Goal: Task Accomplishment & Management: Use online tool/utility

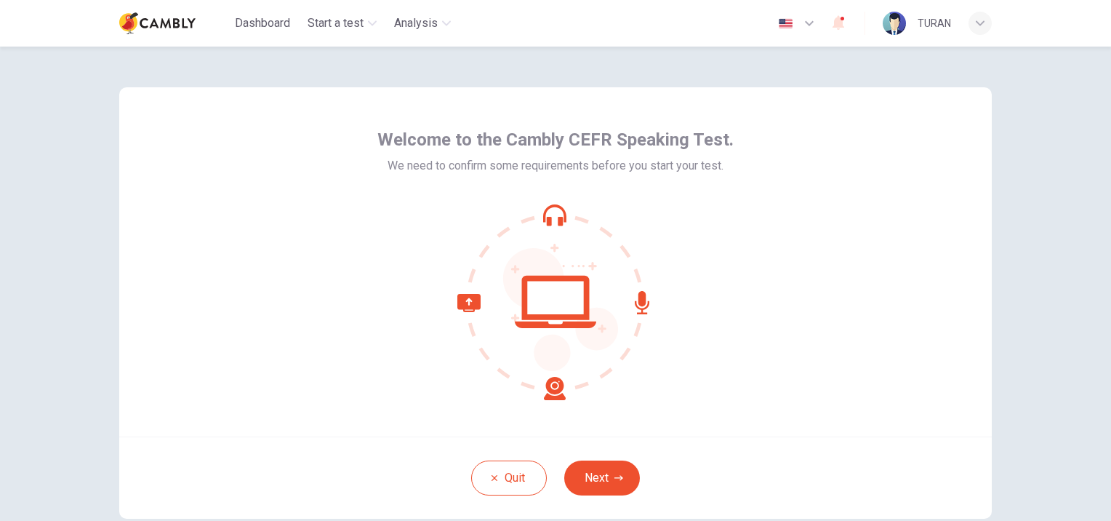
scroll to position [73, 0]
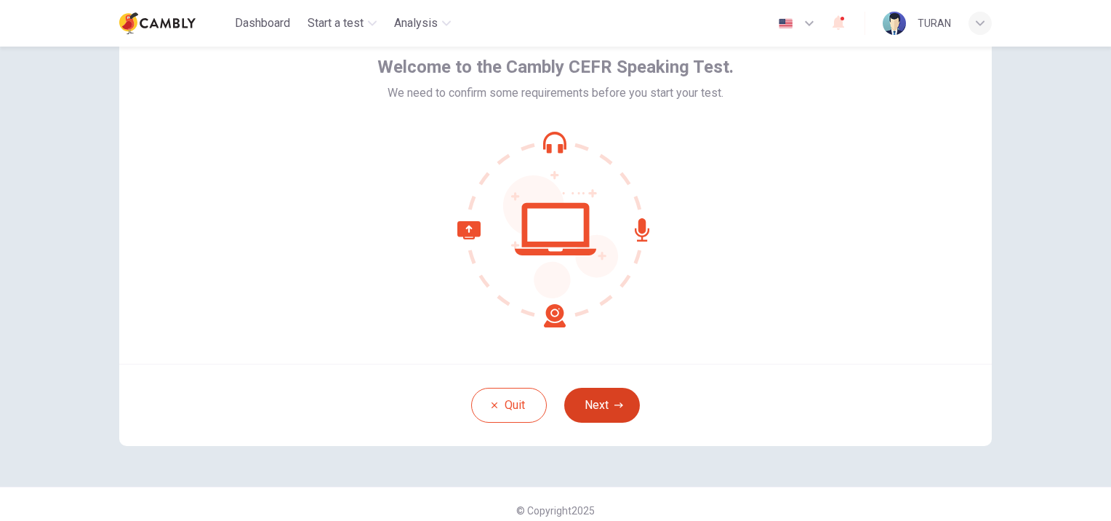
click at [596, 403] on button "Next" at bounding box center [602, 405] width 76 height 35
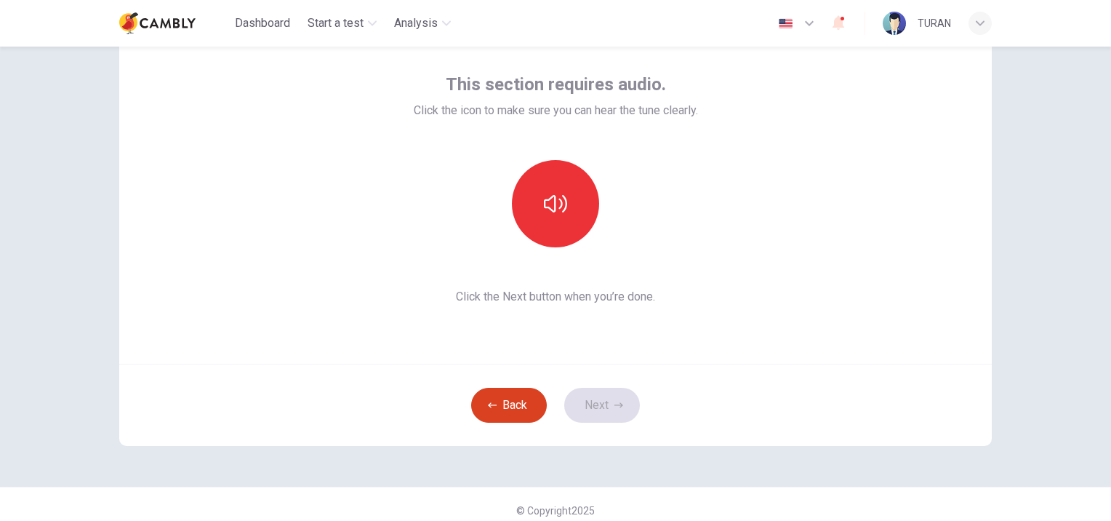
click at [518, 412] on button "Back" at bounding box center [509, 405] width 76 height 35
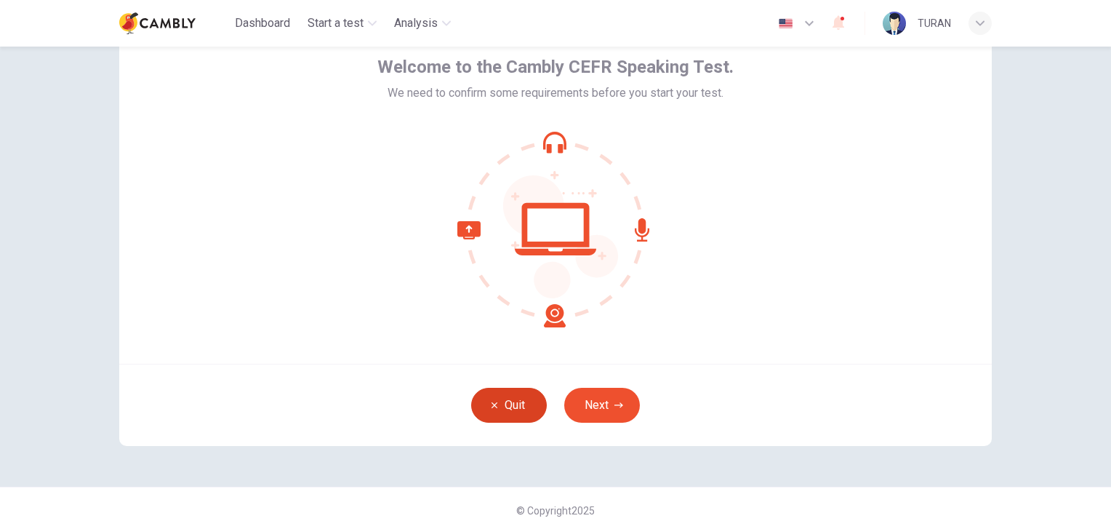
click at [510, 401] on button "Quit" at bounding box center [509, 405] width 76 height 35
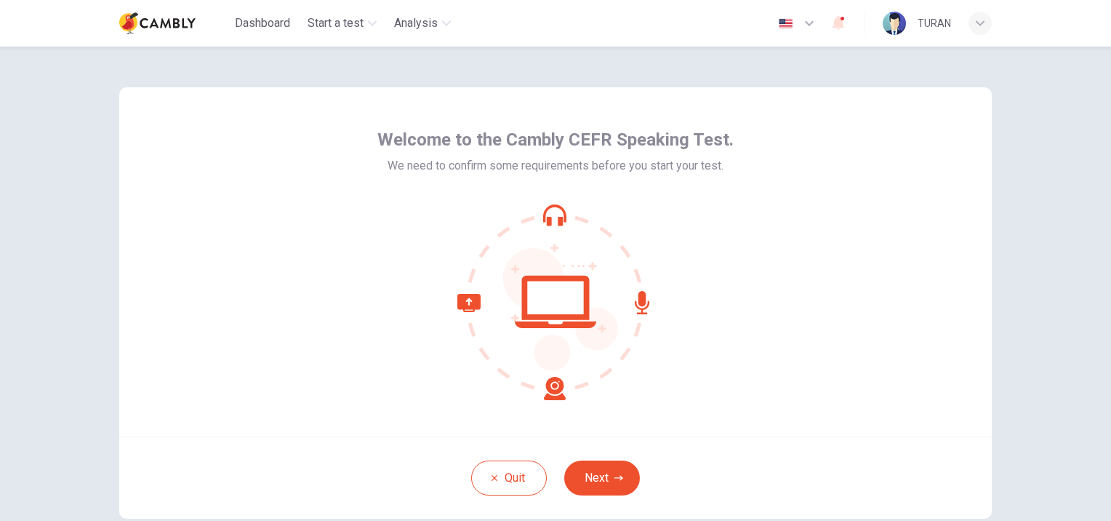
scroll to position [73, 0]
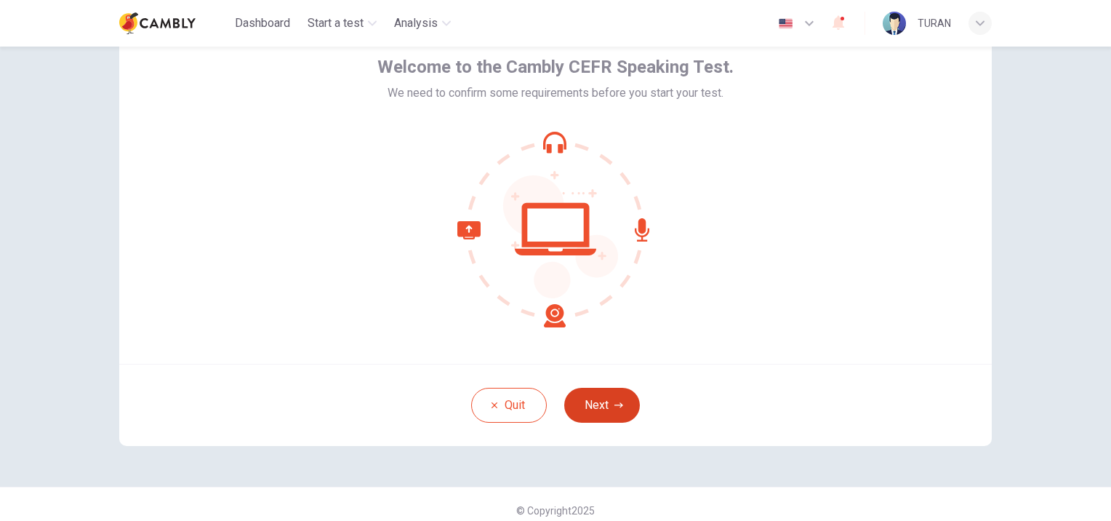
click at [591, 406] on button "Next" at bounding box center [602, 405] width 76 height 35
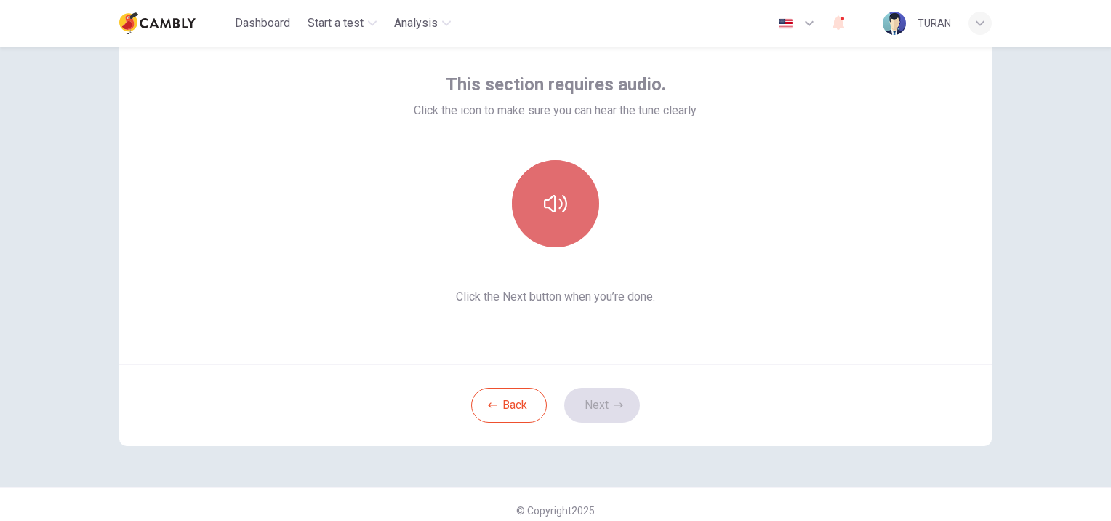
click at [554, 204] on icon "button" at bounding box center [555, 203] width 23 height 23
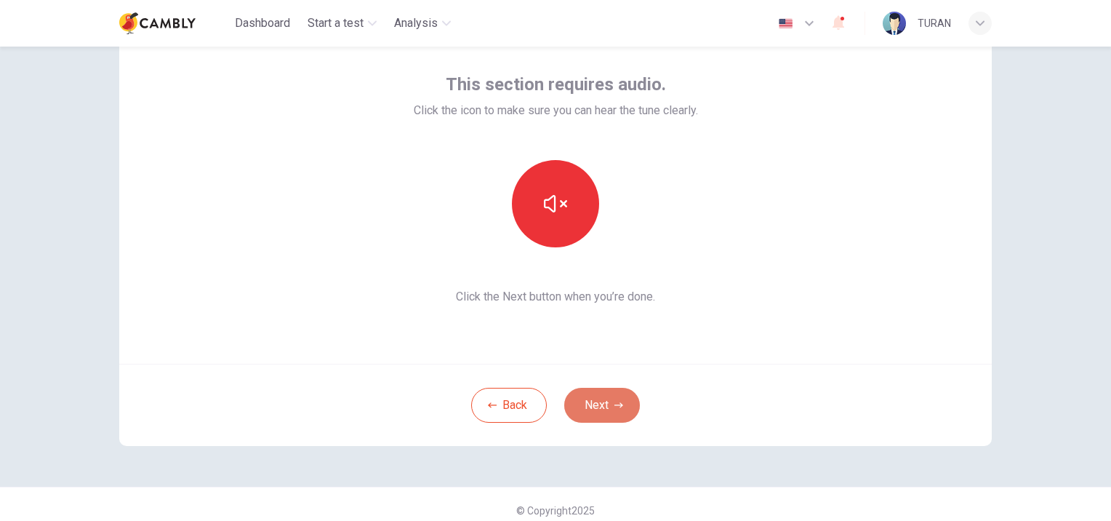
click at [602, 409] on button "Next" at bounding box center [602, 405] width 76 height 35
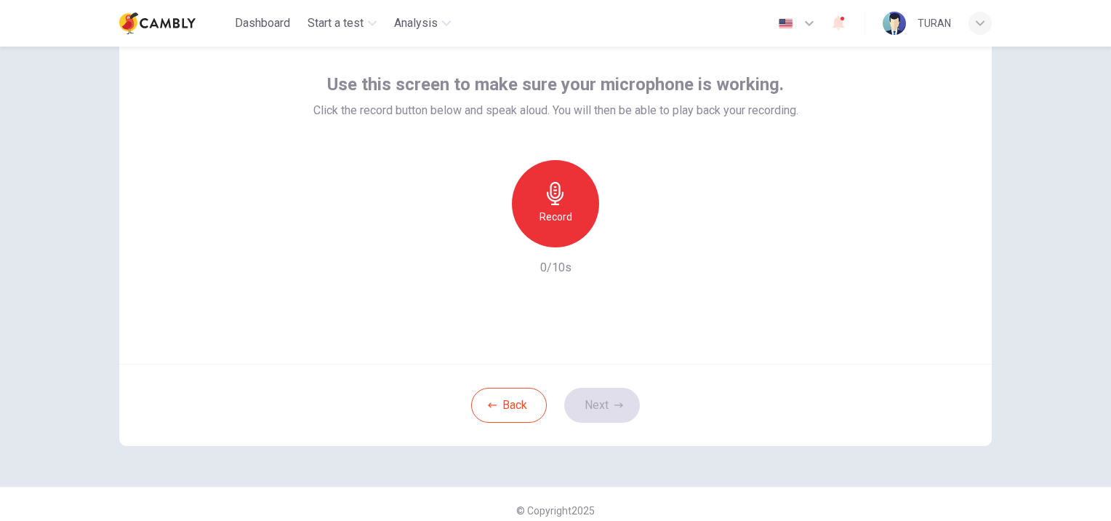
click at [552, 215] on h6 "Record" at bounding box center [555, 216] width 33 height 17
click at [607, 409] on button "Next" at bounding box center [602, 405] width 76 height 35
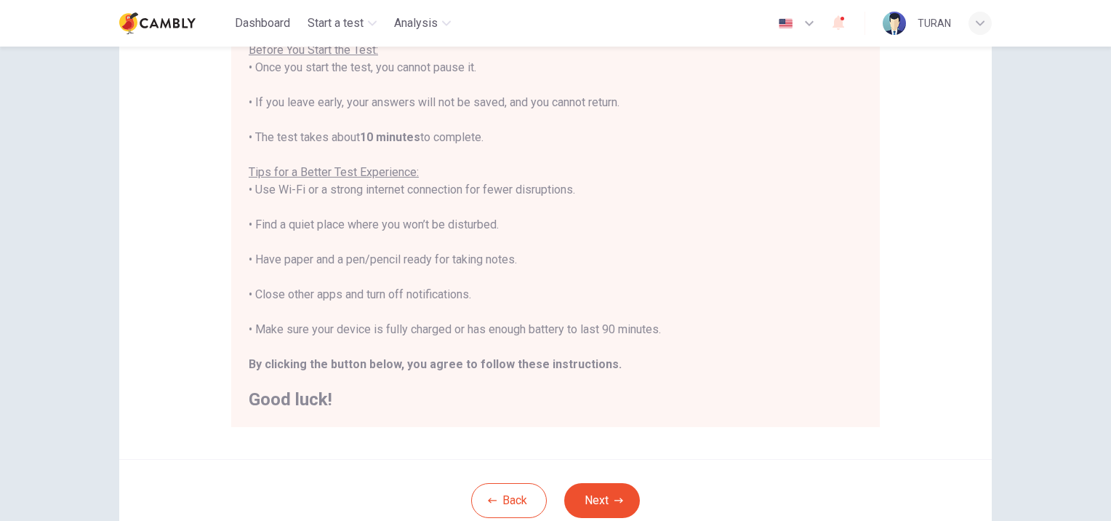
scroll to position [218, 0]
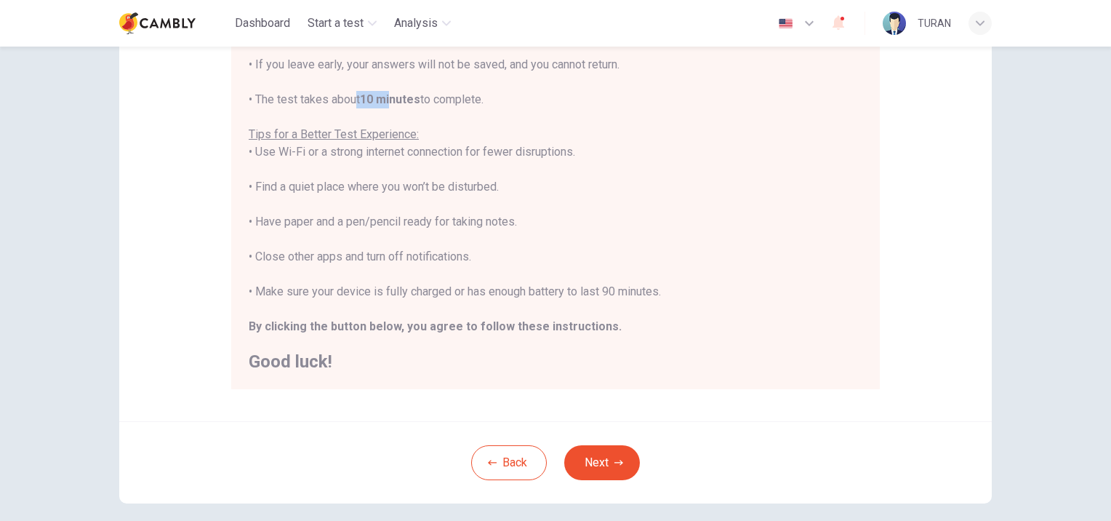
drag, startPoint x: 393, startPoint y: 99, endPoint x: 349, endPoint y: 91, distance: 44.4
click at [349, 91] on div "You are about to start a CEFR Speaking Test . Before You Start the Test: • Once…" at bounding box center [556, 169] width 614 height 401
click at [660, 148] on div "You are about to start a CEFR Speaking Test . Before You Start the Test: • Once…" at bounding box center [556, 169] width 614 height 401
click at [608, 459] on button "Next" at bounding box center [602, 462] width 76 height 35
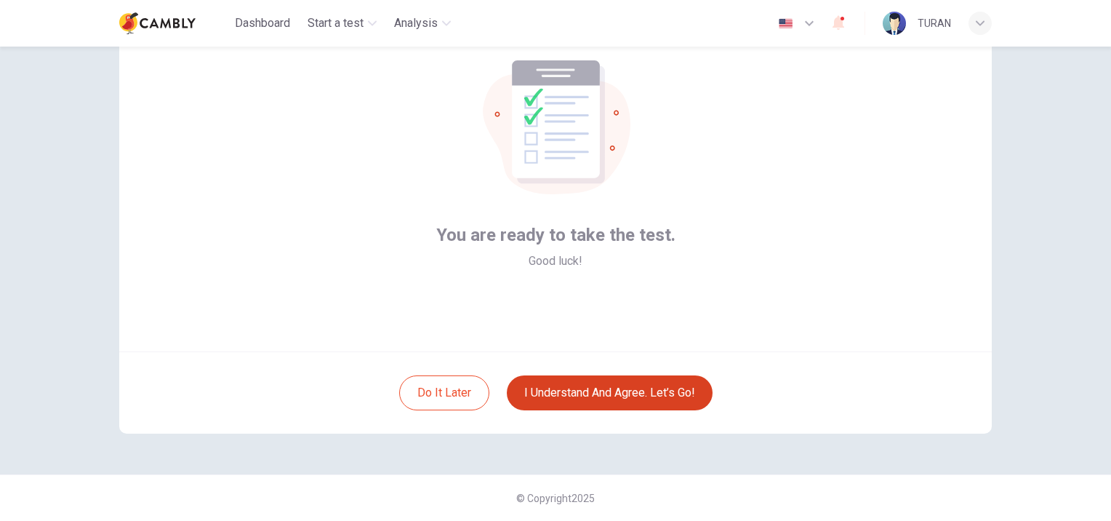
scroll to position [84, 0]
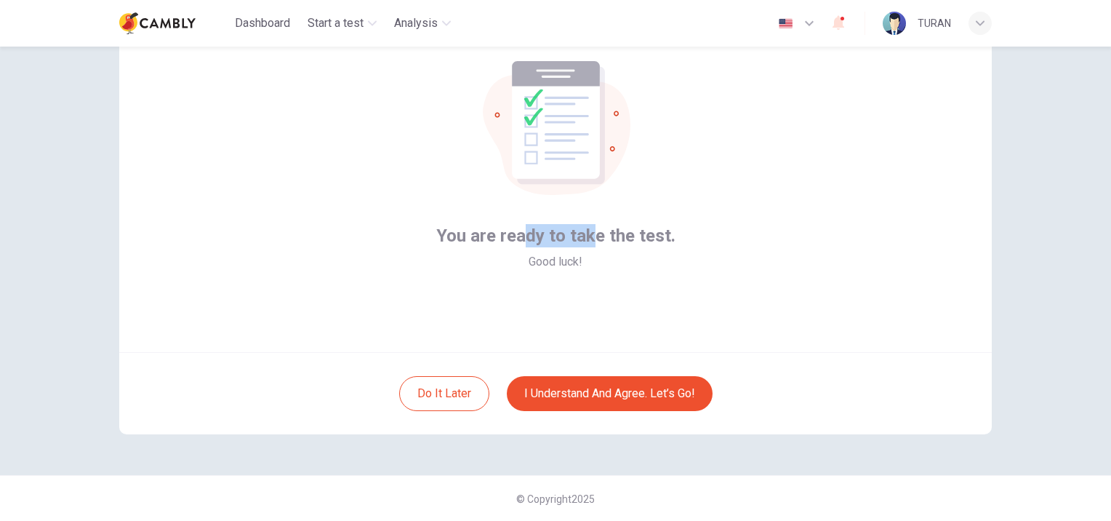
drag, startPoint x: 521, startPoint y: 236, endPoint x: 593, endPoint y: 246, distance: 73.5
click at [593, 246] on div "You are ready to take the test. Good luck!" at bounding box center [555, 247] width 239 height 47
drag, startPoint x: 593, startPoint y: 246, endPoint x: 631, endPoint y: 320, distance: 82.6
click at [631, 320] on div "You are ready to take the test. Good luck!" at bounding box center [555, 177] width 872 height 349
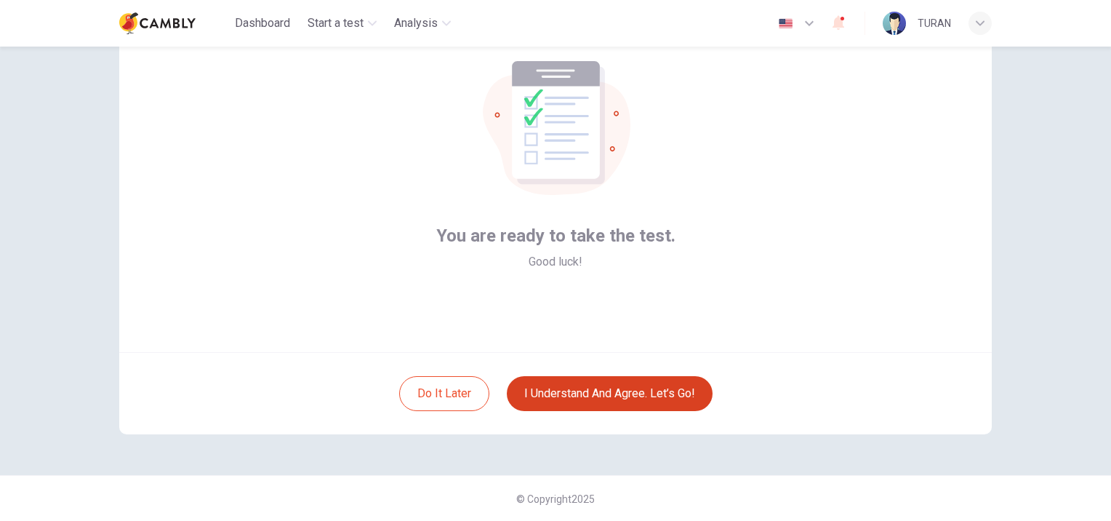
click at [603, 393] on button "I understand and agree. Let’s go!" at bounding box center [610, 393] width 206 height 35
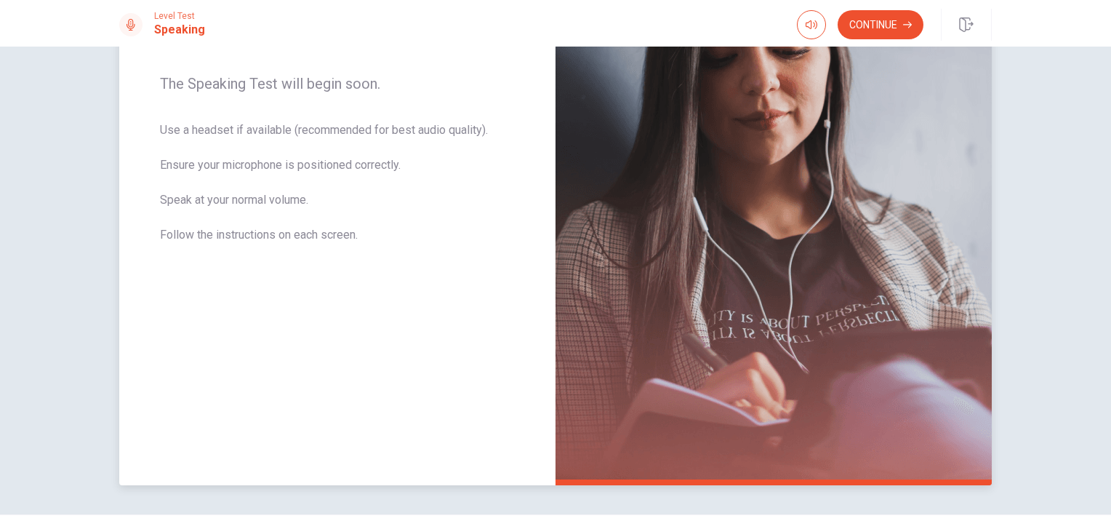
scroll to position [192, 0]
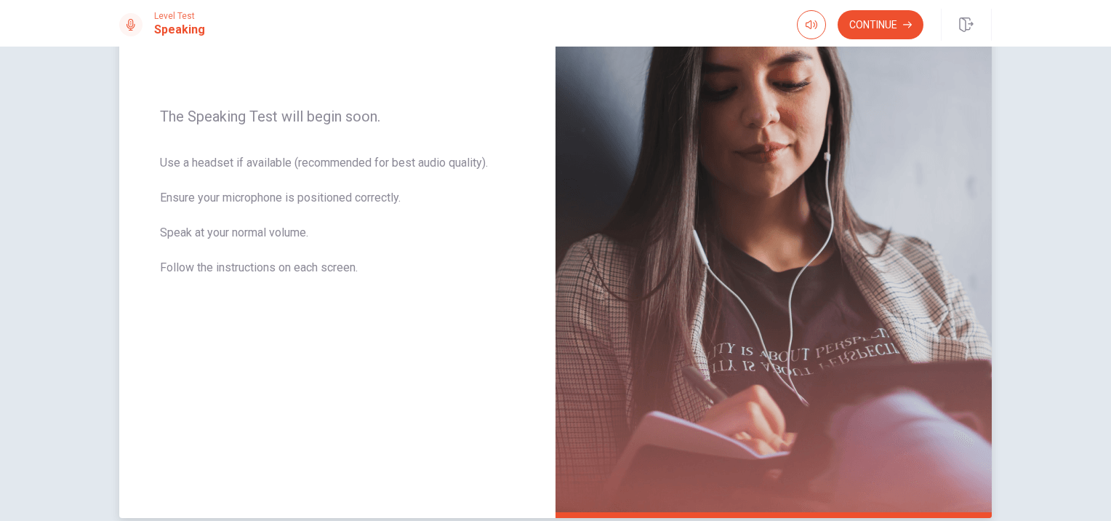
drag, startPoint x: 263, startPoint y: 163, endPoint x: 307, endPoint y: 169, distance: 44.0
click at [307, 169] on span "Use a headset if available (recommended for best audio quality). Ensure your mi…" at bounding box center [337, 224] width 355 height 140
drag, startPoint x: 201, startPoint y: 236, endPoint x: 236, endPoint y: 233, distance: 35.0
click at [236, 233] on span "Use a headset if available (recommended for best audio quality). Ensure your mi…" at bounding box center [337, 224] width 355 height 140
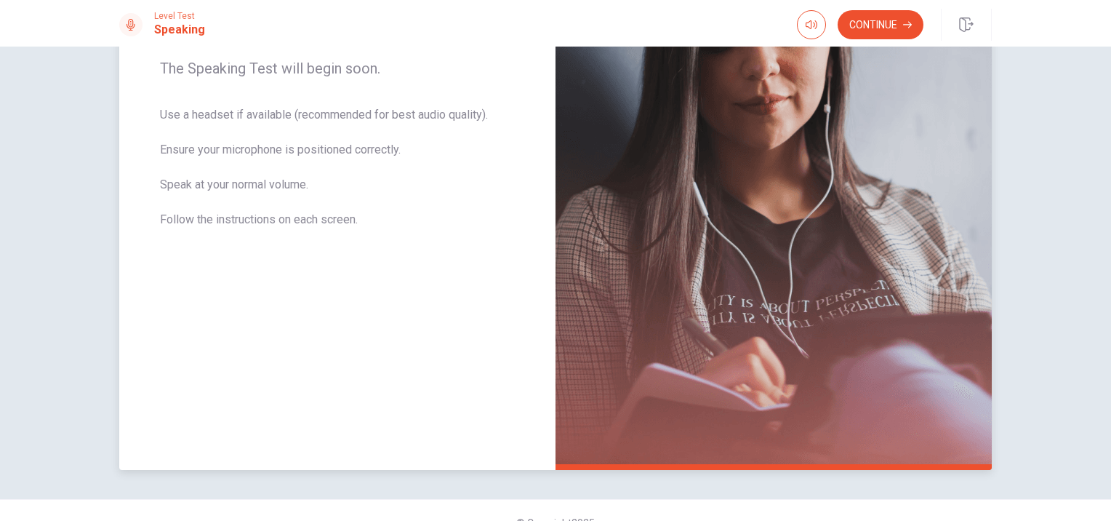
scroll to position [265, 0]
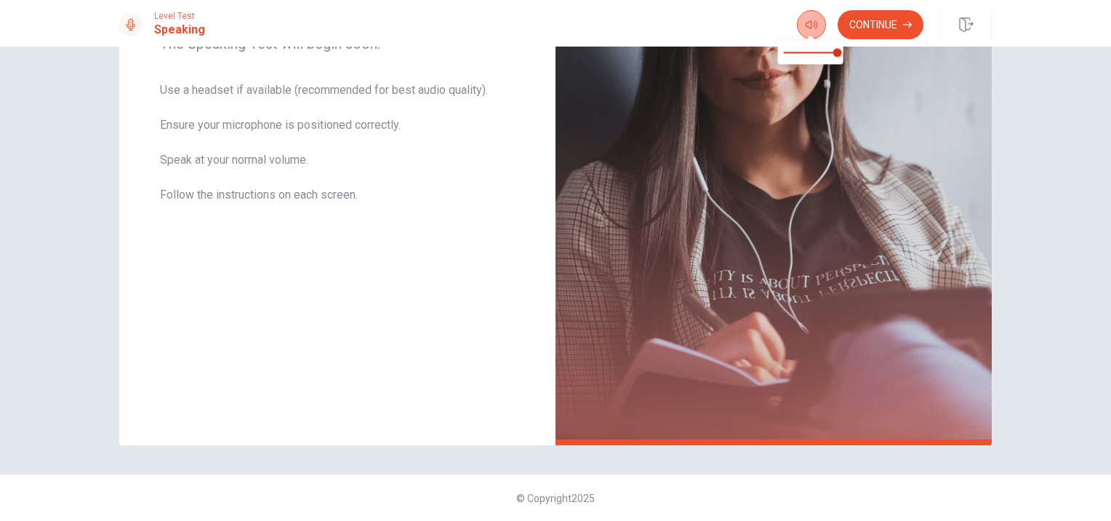
click at [806, 23] on icon "button" at bounding box center [812, 24] width 12 height 9
click at [867, 16] on button "Continue" at bounding box center [881, 24] width 86 height 29
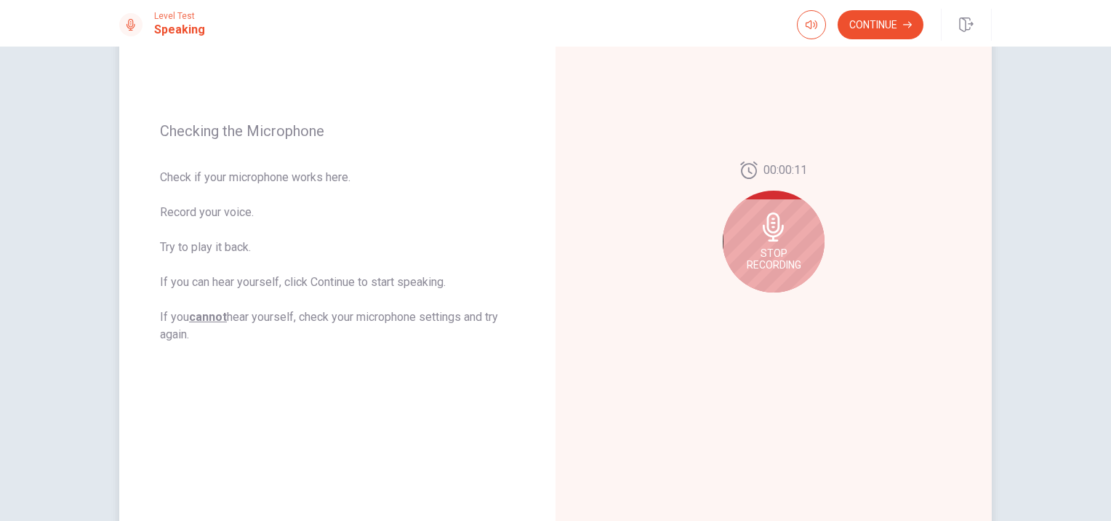
scroll to position [192, 0]
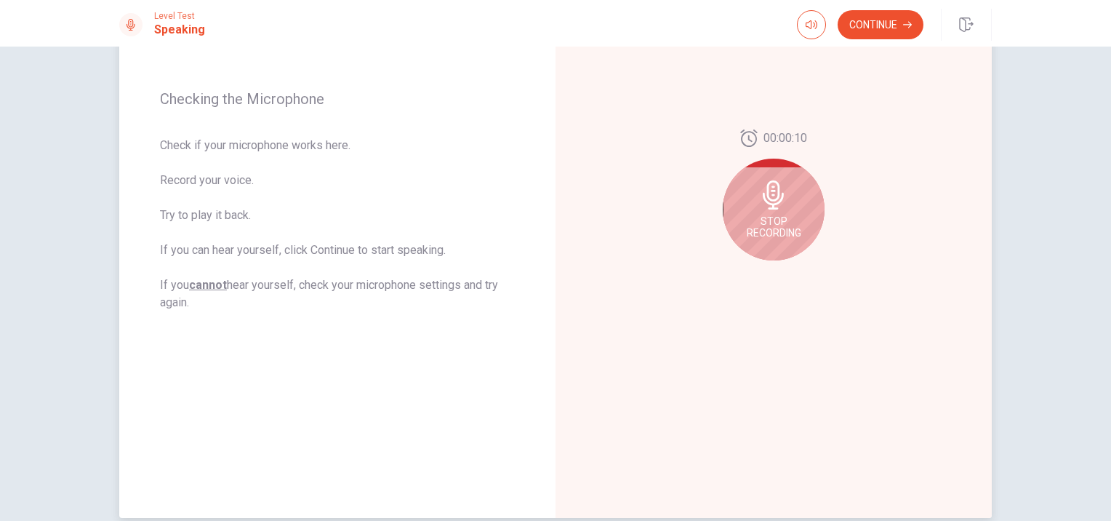
click at [752, 233] on span "Stop Recording" at bounding box center [774, 226] width 55 height 23
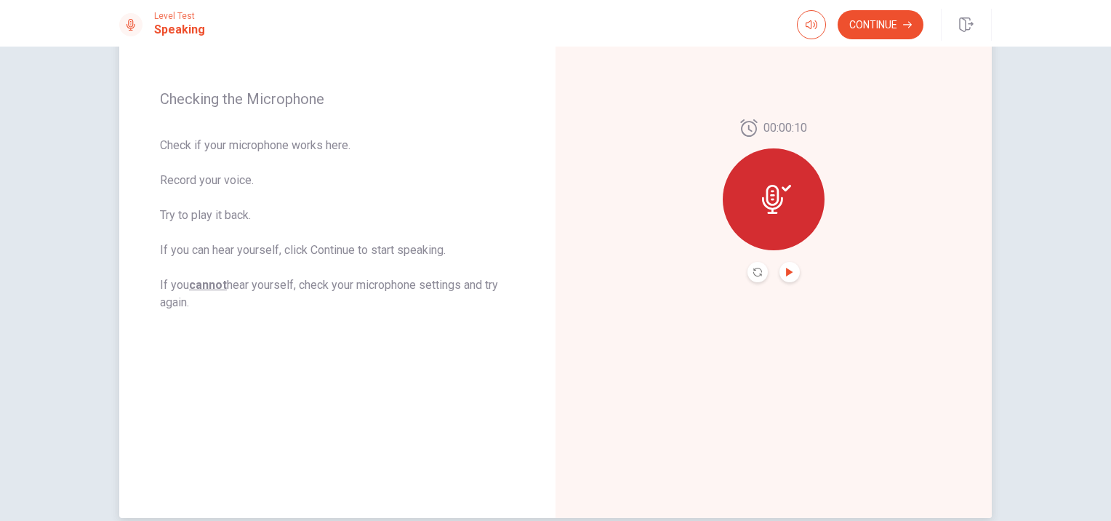
click at [786, 268] on icon "Play Audio" at bounding box center [789, 272] width 7 height 9
click at [880, 31] on button "Continue" at bounding box center [881, 24] width 86 height 29
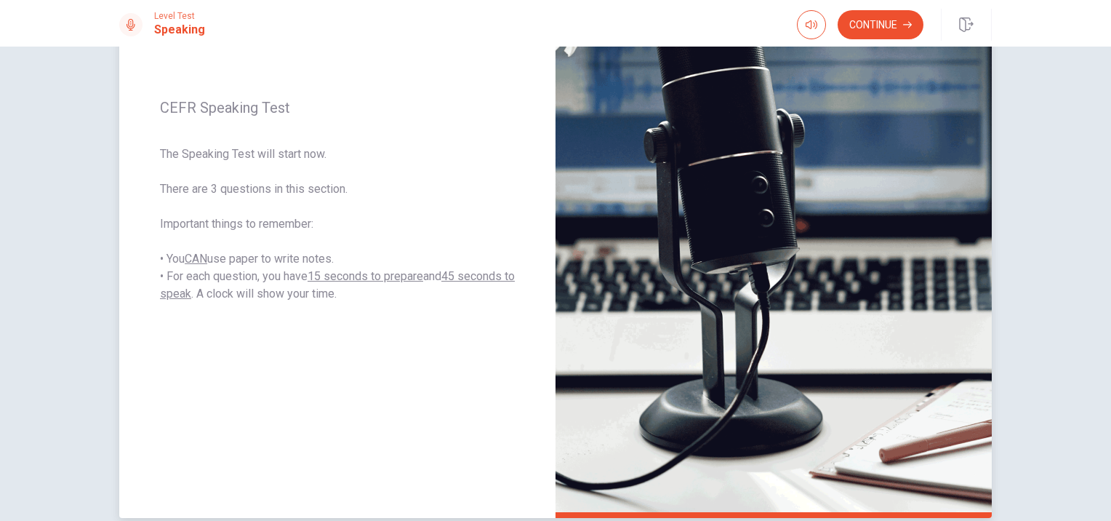
drag, startPoint x: 311, startPoint y: 276, endPoint x: 324, endPoint y: 278, distance: 12.4
click at [324, 278] on u "15 seconds to prepare" at bounding box center [366, 276] width 116 height 14
click at [879, 28] on button "Continue" at bounding box center [881, 24] width 86 height 29
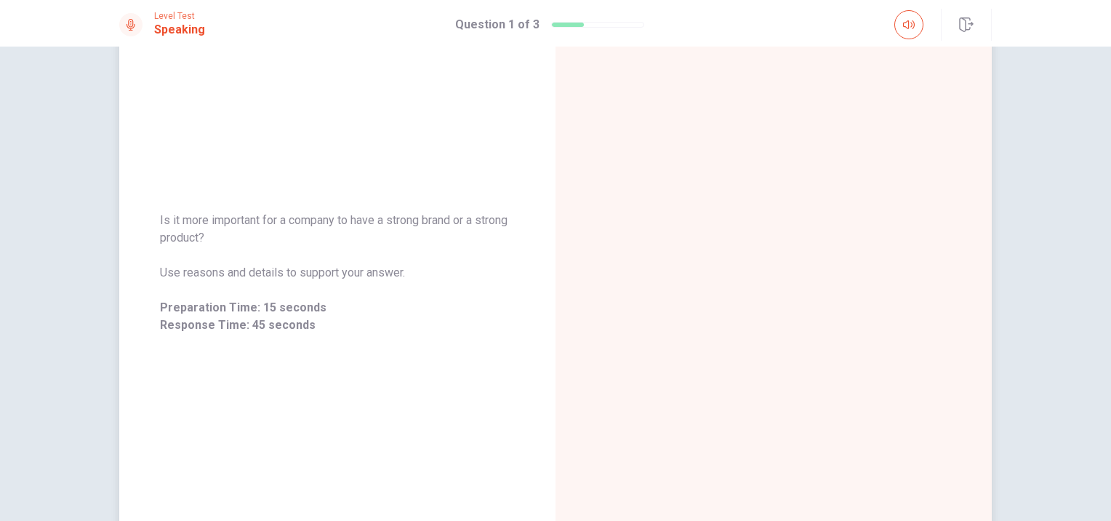
scroll to position [145, 0]
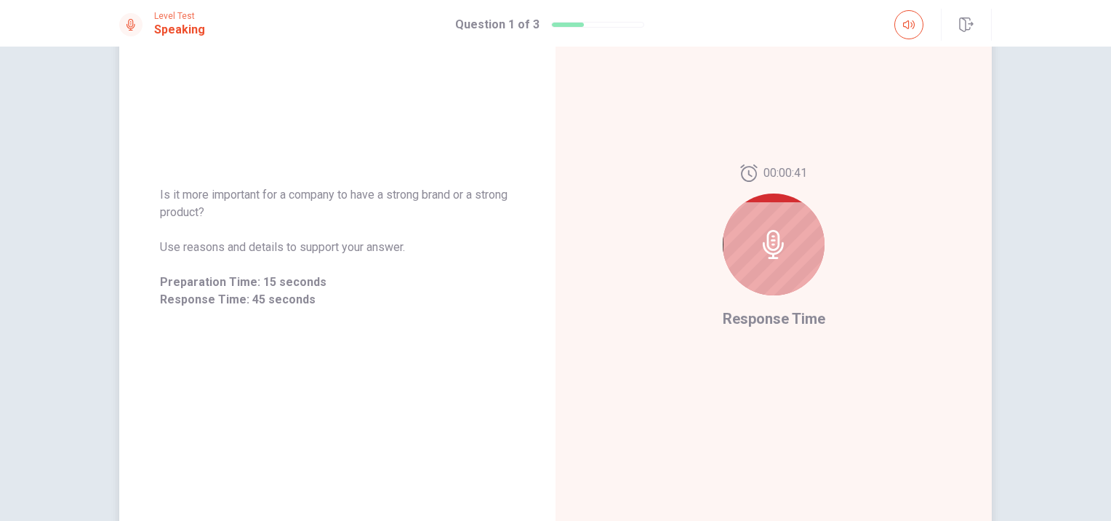
click at [771, 245] on icon at bounding box center [773, 244] width 29 height 29
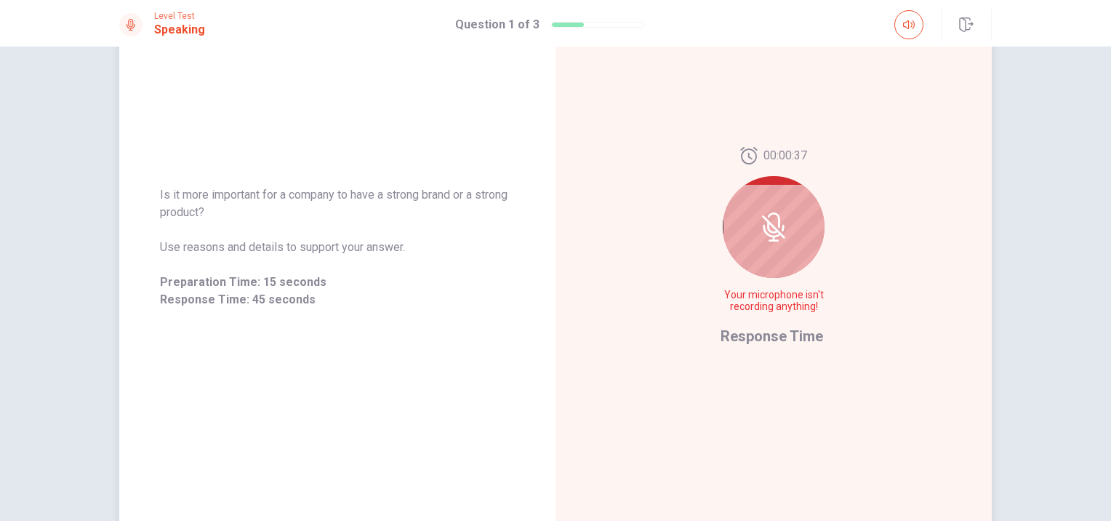
click at [787, 209] on div at bounding box center [774, 227] width 102 height 102
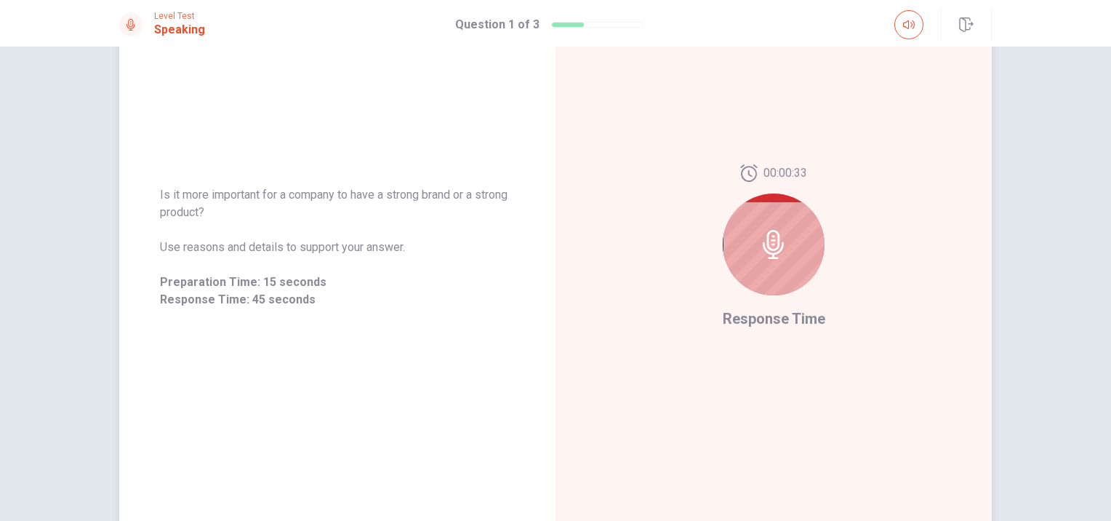
click at [774, 241] on icon at bounding box center [773, 244] width 21 height 29
click at [759, 240] on icon at bounding box center [773, 244] width 29 height 29
click at [771, 238] on icon at bounding box center [773, 244] width 29 height 29
click at [768, 229] on div at bounding box center [774, 244] width 102 height 102
click at [762, 206] on div at bounding box center [774, 244] width 102 height 102
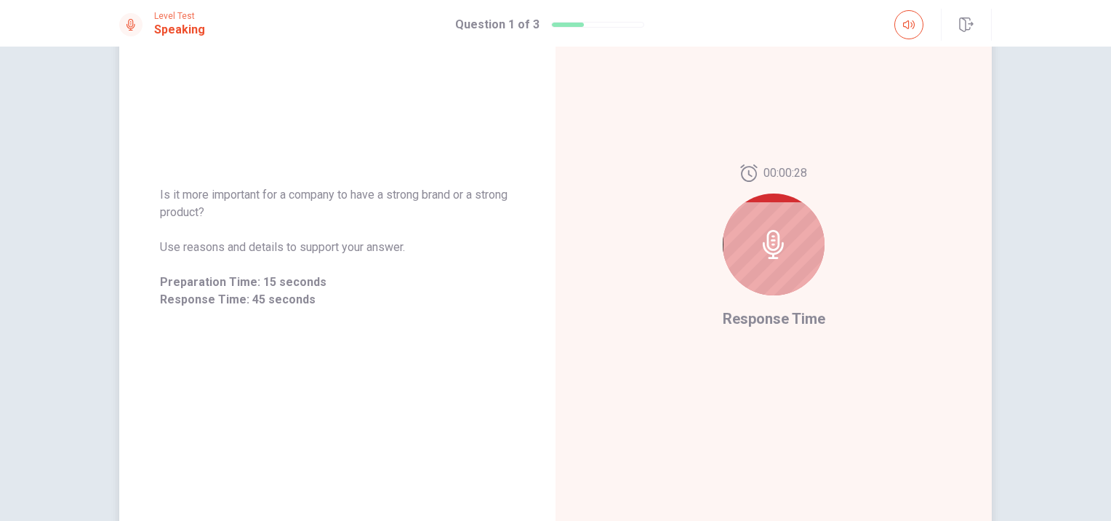
click at [774, 267] on div at bounding box center [774, 244] width 102 height 102
click at [773, 292] on div at bounding box center [774, 244] width 102 height 102
click at [766, 321] on span "Response Time" at bounding box center [774, 318] width 103 height 17
click at [768, 244] on icon at bounding box center [773, 244] width 21 height 29
click at [768, 218] on div at bounding box center [774, 244] width 102 height 102
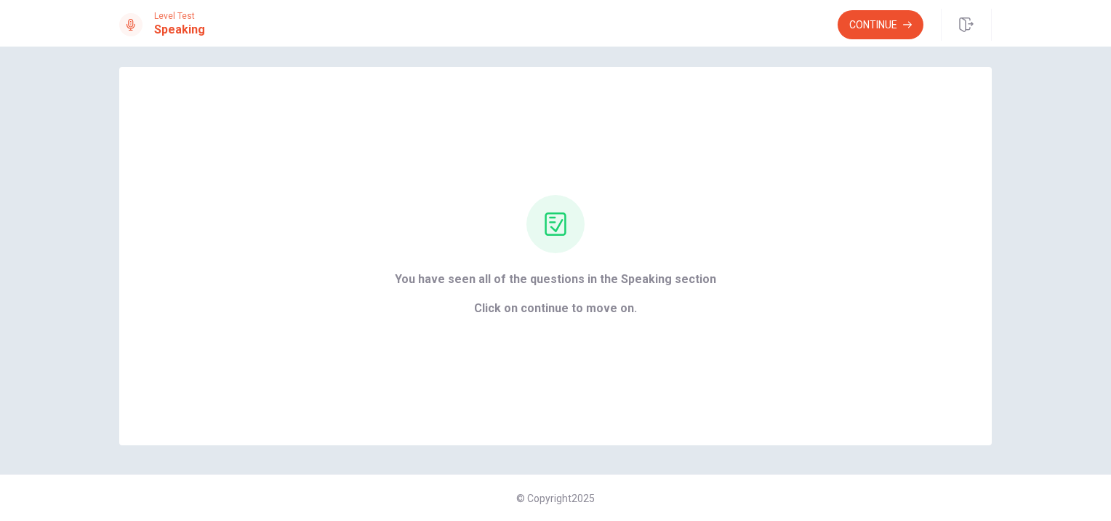
scroll to position [9, 0]
click at [891, 16] on button "Continue" at bounding box center [881, 24] width 86 height 29
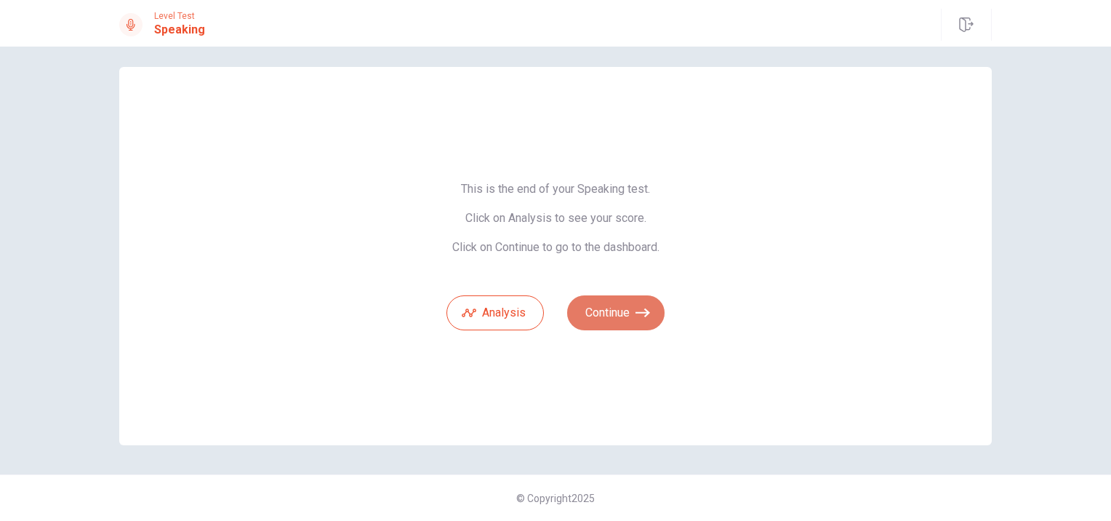
click at [590, 310] on button "Continue" at bounding box center [615, 312] width 97 height 35
